Goal: Task Accomplishment & Management: Use online tool/utility

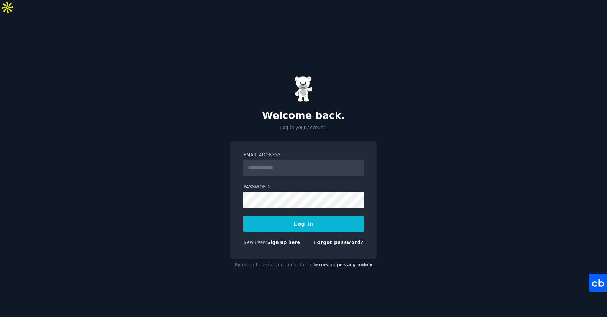
click at [268, 159] on input "Email Address" at bounding box center [303, 167] width 120 height 16
type input "**********"
click at [288, 195] on form "**********" at bounding box center [303, 200] width 120 height 97
click at [286, 216] on button "Log In" at bounding box center [303, 224] width 120 height 16
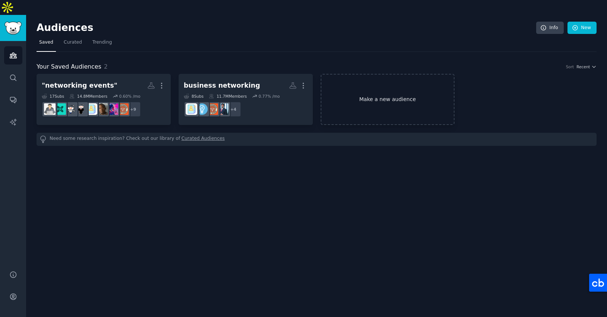
click at [370, 82] on link "Make a new audience" at bounding box center [387, 99] width 134 height 51
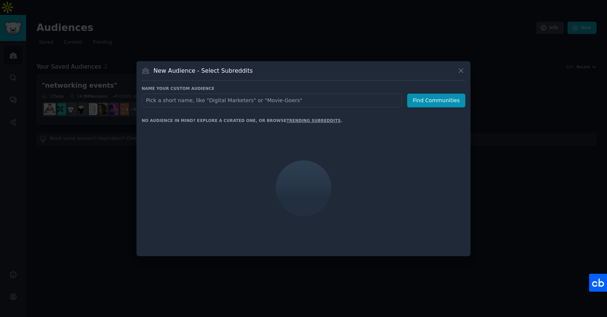
click at [152, 102] on input "text" at bounding box center [272, 101] width 260 height 14
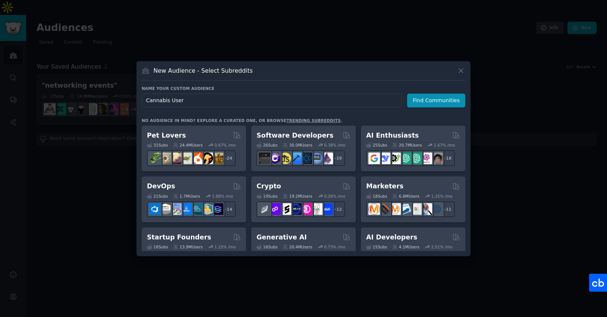
type input "Cannabis Users"
click at [448, 95] on button "Find Communities" at bounding box center [436, 101] width 58 height 14
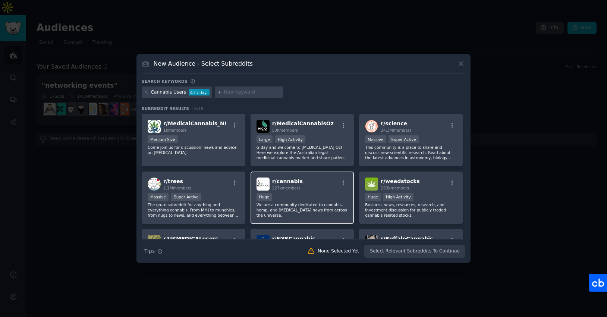
click at [322, 194] on div "Huge" at bounding box center [302, 197] width 92 height 9
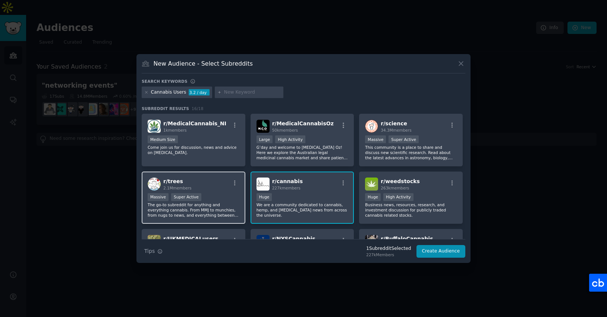
click at [200, 186] on div "r/ trees 2.1M members" at bounding box center [194, 183] width 92 height 13
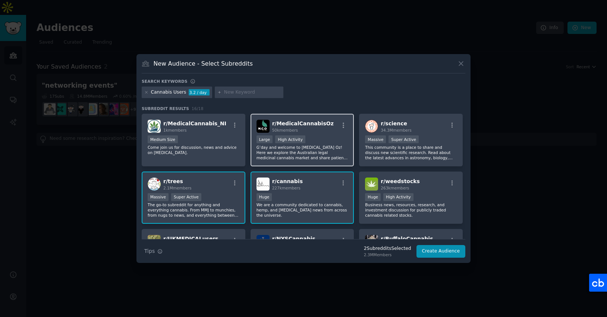
click at [321, 146] on p "G’day and welcome to Medical Cannabis Oz! Here we explore the Australian legal …" at bounding box center [302, 153] width 92 height 16
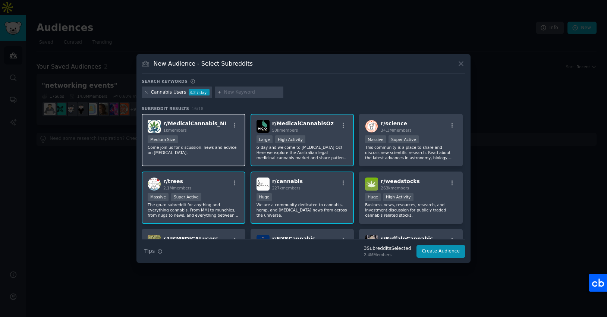
click at [203, 145] on p "Come join us for discussion, news and advice on medical cannabis." at bounding box center [194, 150] width 92 height 10
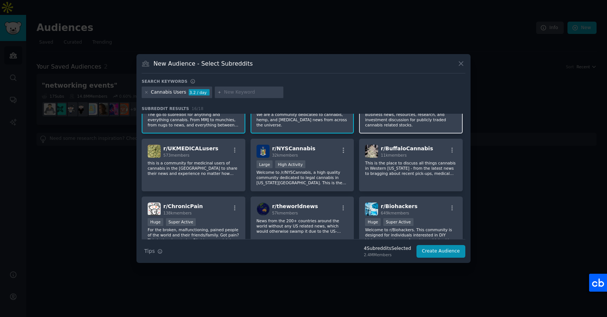
scroll to position [91, 0]
click at [425, 124] on p "Business news, resources, research, and investment discussion for publicly trad…" at bounding box center [411, 119] width 92 height 16
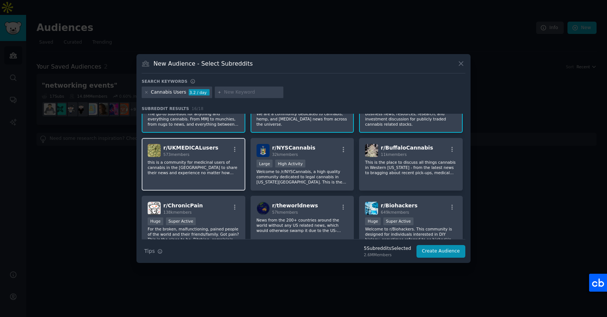
click at [204, 172] on p "this is a community for medicinal users of cannabis in the uk to share their ne…" at bounding box center [194, 167] width 92 height 16
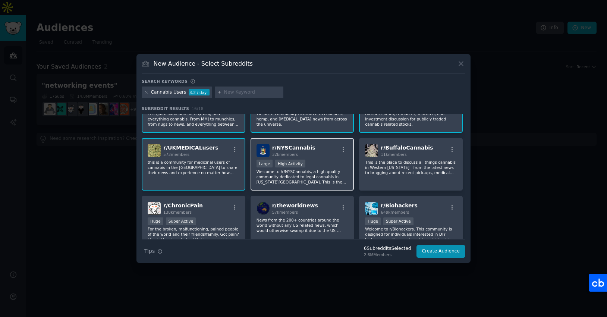
click at [316, 175] on p "Welcome to /r/NYSCannabis, a high quality community dedicated to legal cannabis…" at bounding box center [302, 177] width 92 height 16
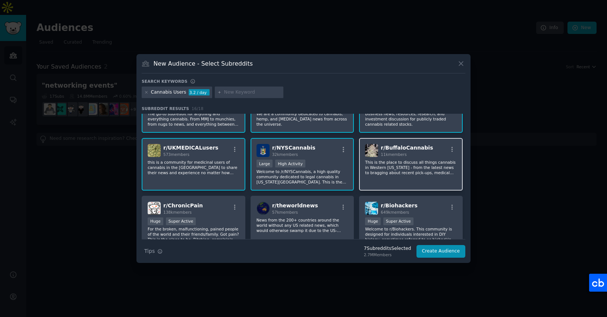
click at [399, 173] on p "This is the place to discuss all things cannabis in Western New York - from the…" at bounding box center [411, 167] width 92 height 16
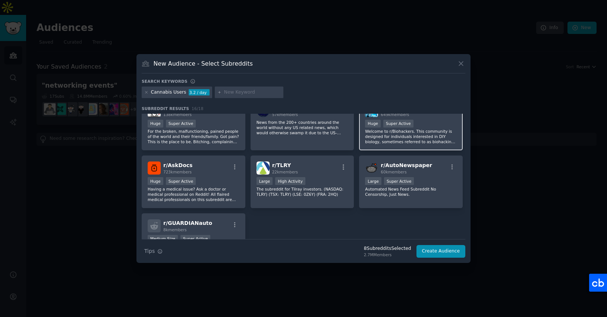
scroll to position [174, 0]
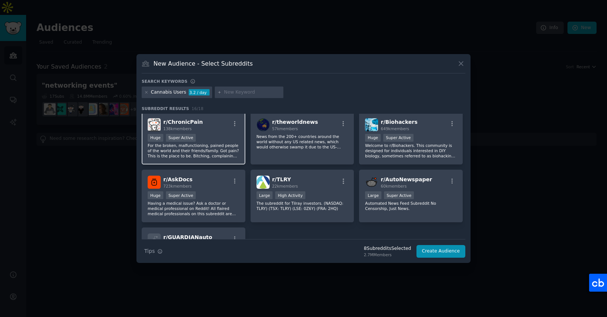
click at [232, 155] on p "For the broken, malfunctioning, pained people of the world and their friends/fa…" at bounding box center [194, 151] width 92 height 16
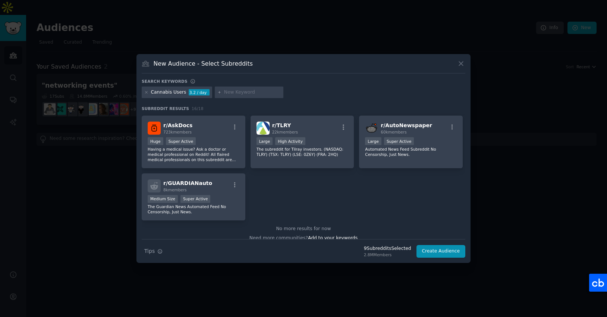
scroll to position [236, 0]
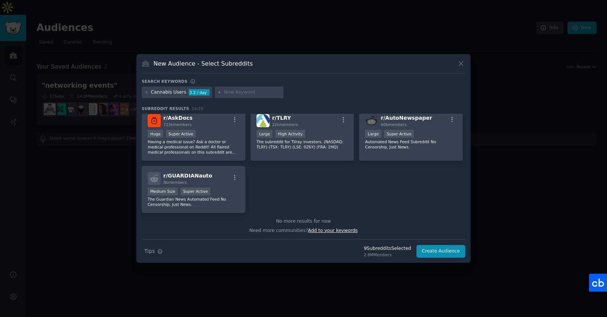
click at [332, 232] on span "Add to your keywords" at bounding box center [333, 230] width 50 height 5
type input "THC"
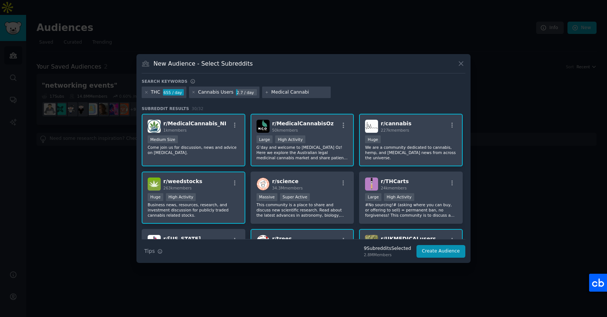
type input "Medical Cannabis"
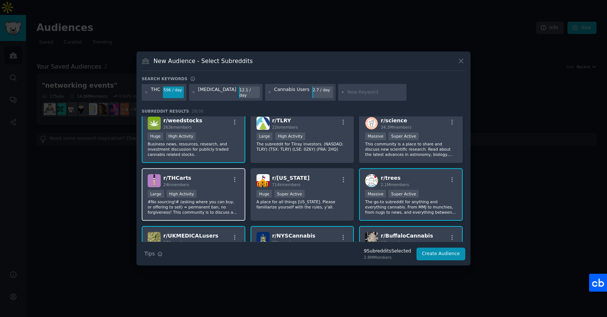
scroll to position [65, 0]
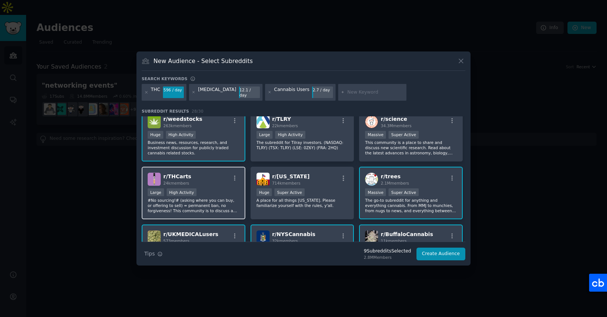
click at [202, 208] on p "#No sourcing!# (asking where you can buy, or offering to sell) = permanent ban,…" at bounding box center [194, 205] width 92 height 16
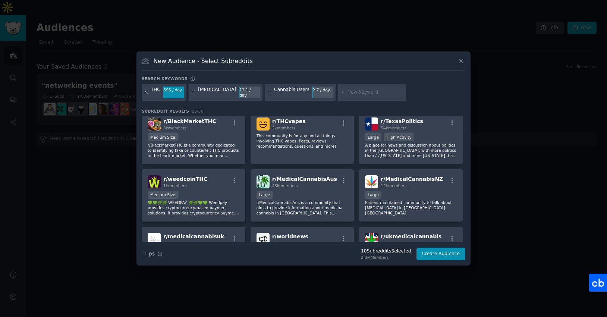
scroll to position [229, 0]
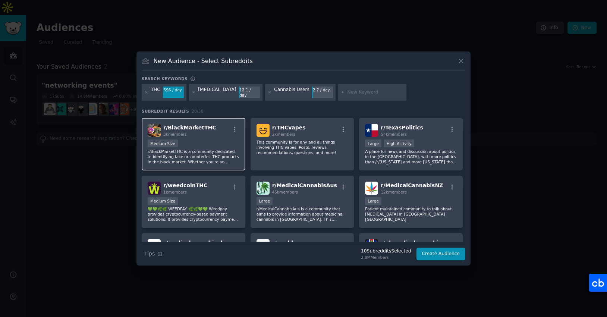
click at [203, 139] on div "Medium Size" at bounding box center [194, 143] width 92 height 9
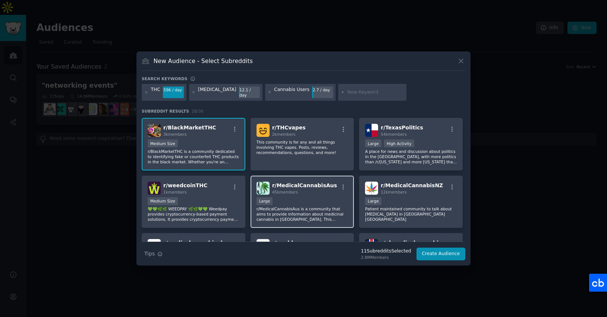
click at [335, 206] on p "r/MedicalCannabisAus is a community that aims to provide information about medi…" at bounding box center [302, 214] width 92 height 16
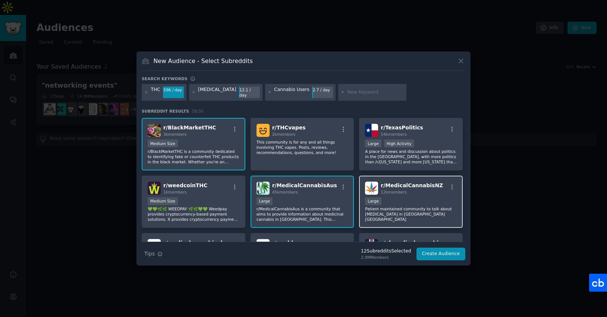
click at [430, 206] on p "Patient maintained community to talk about medical cannabis in Aotearoa New Zea…" at bounding box center [411, 214] width 92 height 16
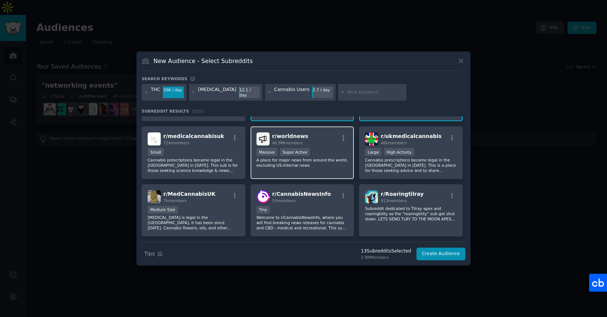
scroll to position [332, 0]
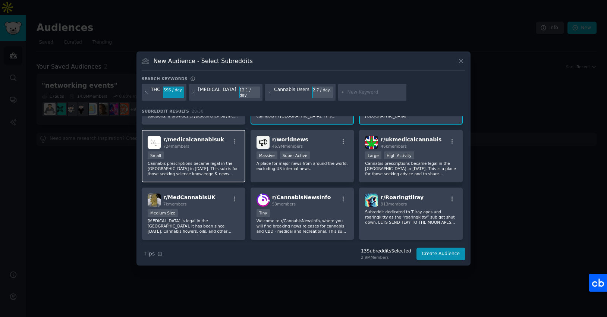
click at [194, 173] on p "Cannabis prescriptions became legal in the UK in 2018. This sub is for those se…" at bounding box center [194, 169] width 92 height 16
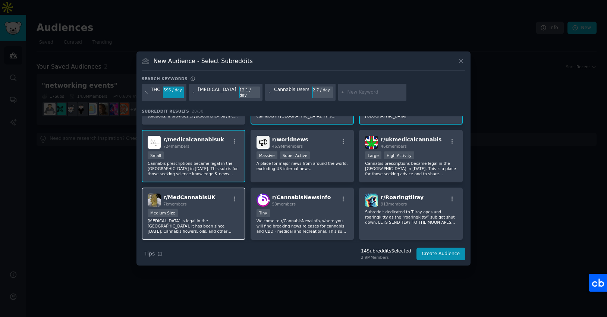
click at [204, 201] on div "7k members" at bounding box center [189, 203] width 52 height 5
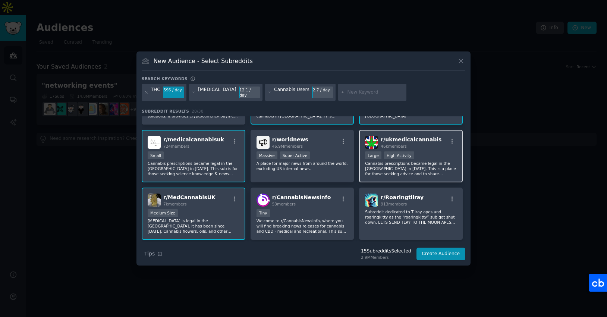
click at [410, 162] on p "Cannabis prescriptions became legal in the UK in 2018. This is a place for thos…" at bounding box center [411, 169] width 92 height 16
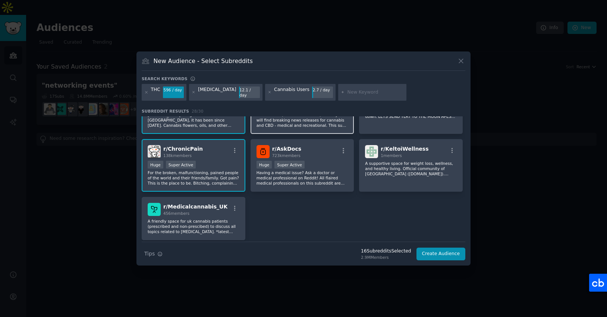
scroll to position [450, 0]
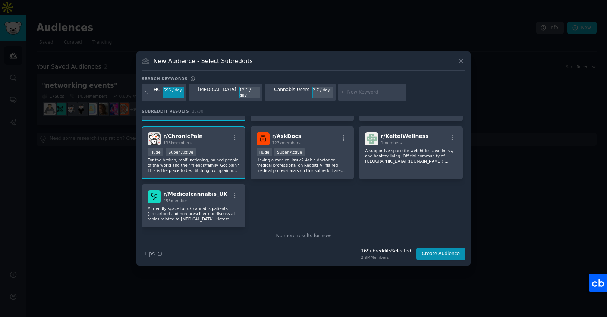
click at [366, 93] on input "text" at bounding box center [375, 92] width 57 height 7
type input "stoner"
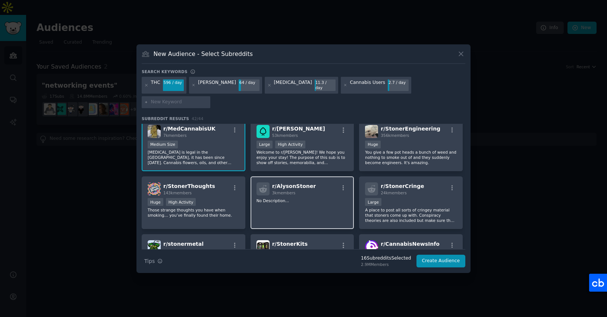
scroll to position [469, 0]
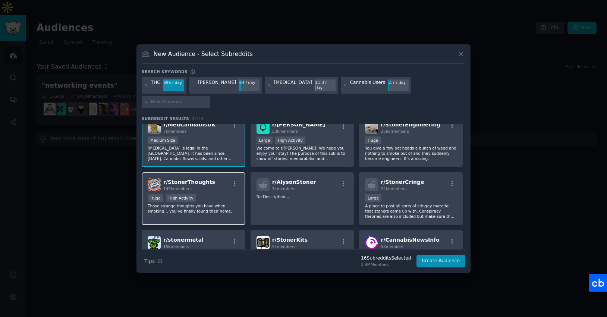
click at [221, 203] on p "Those strange thoughts you have when smoking… you’ve finally found their home." at bounding box center [194, 208] width 92 height 10
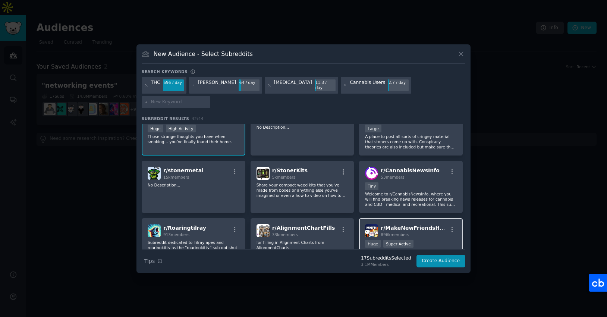
scroll to position [548, 0]
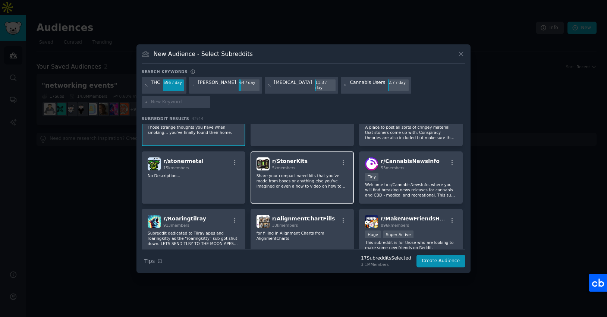
click at [317, 186] on div "r/ StonerKits 5k members Share your compact weed kits that you've made from box…" at bounding box center [302, 177] width 104 height 53
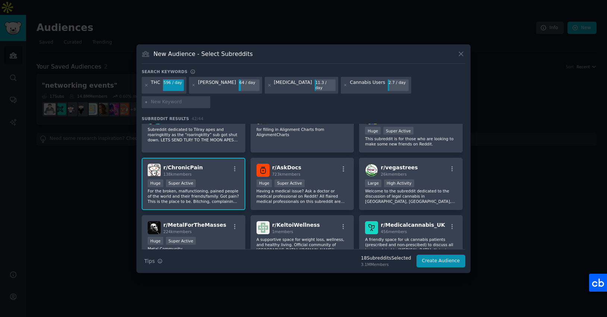
scroll to position [653, 0]
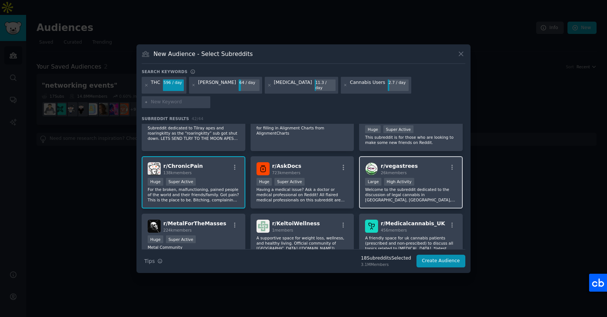
click at [430, 190] on p "Welcome to the subreddit dedicated to the discussion of legal cannabis in Las V…" at bounding box center [411, 195] width 92 height 16
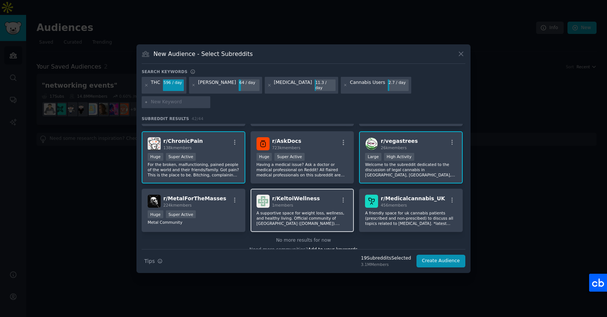
scroll to position [687, 0]
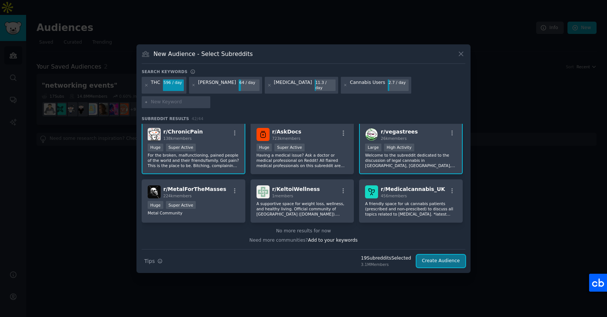
click at [449, 254] on button "Create Audience" at bounding box center [440, 260] width 49 height 13
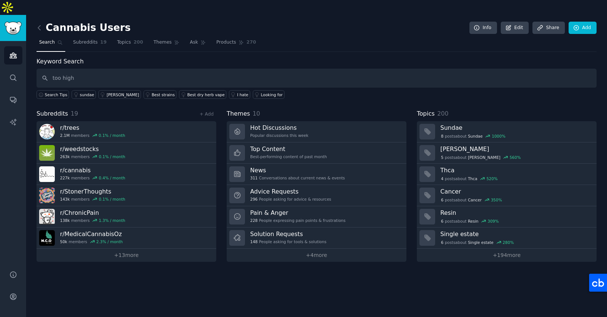
type input "too high"
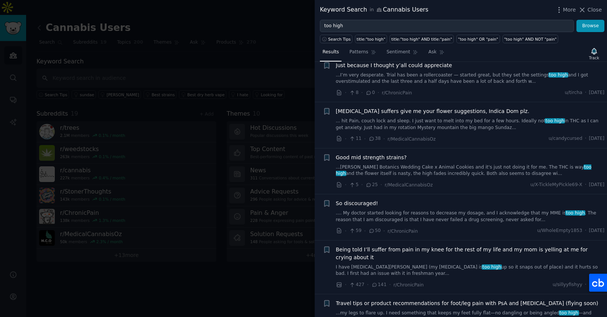
scroll to position [779, 0]
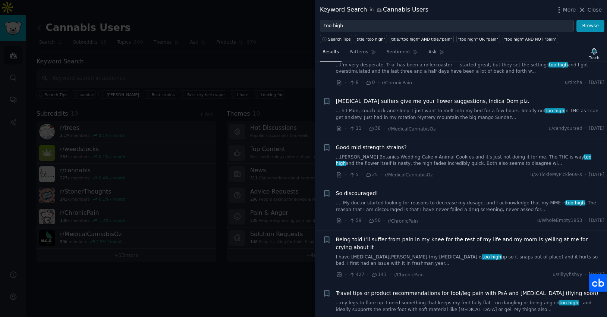
click at [262, 58] on div at bounding box center [303, 158] width 607 height 317
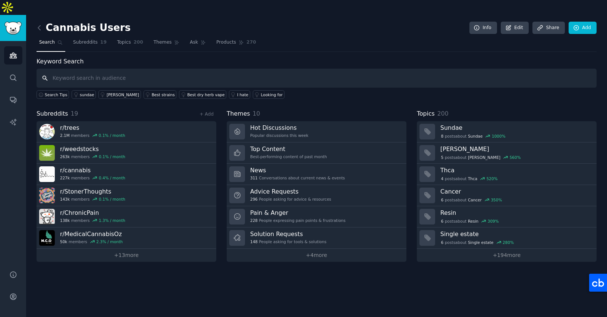
click at [125, 69] on input "text" at bounding box center [317, 78] width 560 height 19
type input "too much thc"
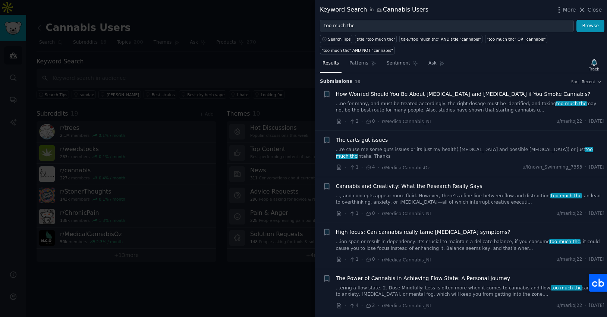
click at [453, 193] on link "..., and concepts appear more fluid. However, there’s a fine line between flow …" at bounding box center [470, 199] width 269 height 13
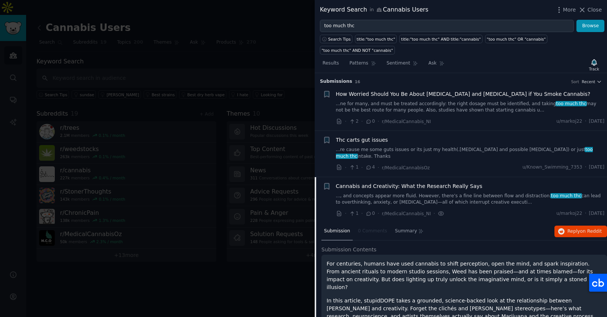
click at [493, 182] on div "Cannabis and Creativity: What the Research Really Says" at bounding box center [470, 186] width 269 height 8
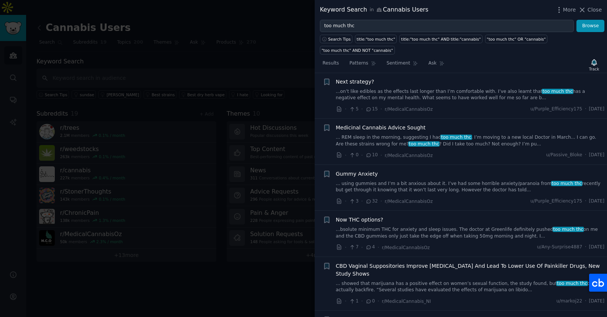
scroll to position [1424, 0]
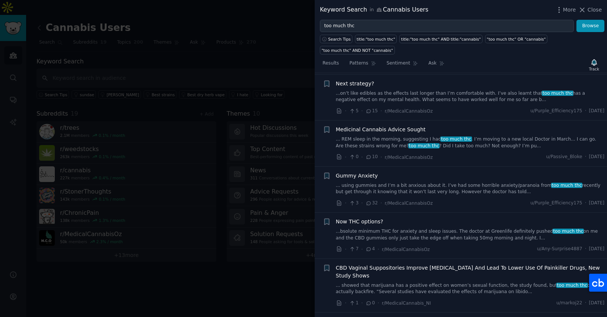
click at [492, 136] on link "... REM sleep in the morning, suggesting I had too much thc . I’m moving to a n…" at bounding box center [470, 142] width 269 height 13
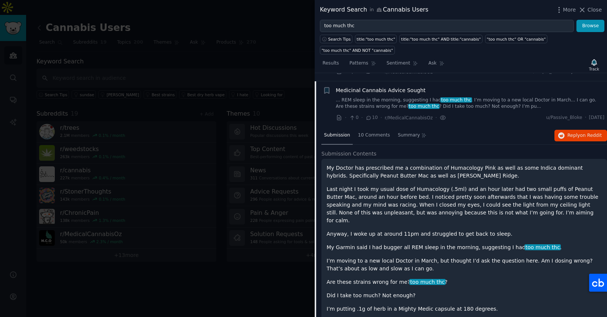
scroll to position [281, 0]
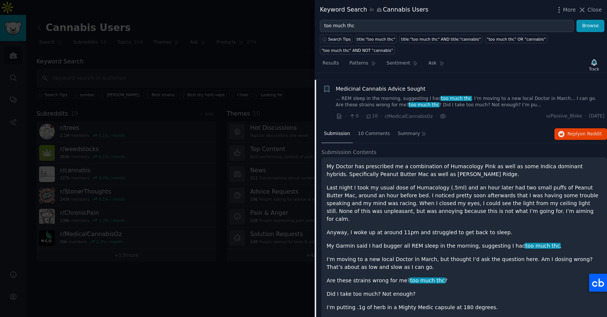
click at [490, 99] on link "... REM sleep in the morning, suggesting I had too much thc . I’m moving to a n…" at bounding box center [470, 101] width 269 height 13
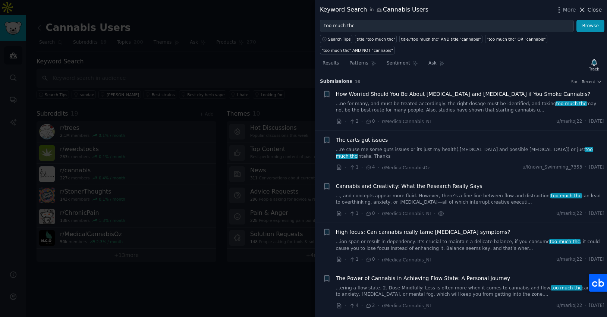
click at [589, 11] on span "Close" at bounding box center [594, 10] width 14 height 8
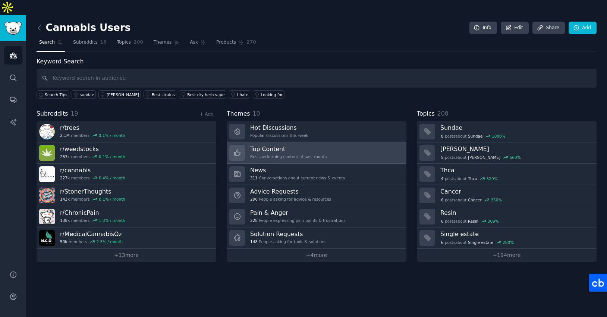
click at [313, 154] on div "Best-performing content of past month" at bounding box center [288, 156] width 77 height 5
